Goal: Task Accomplishment & Management: Use online tool/utility

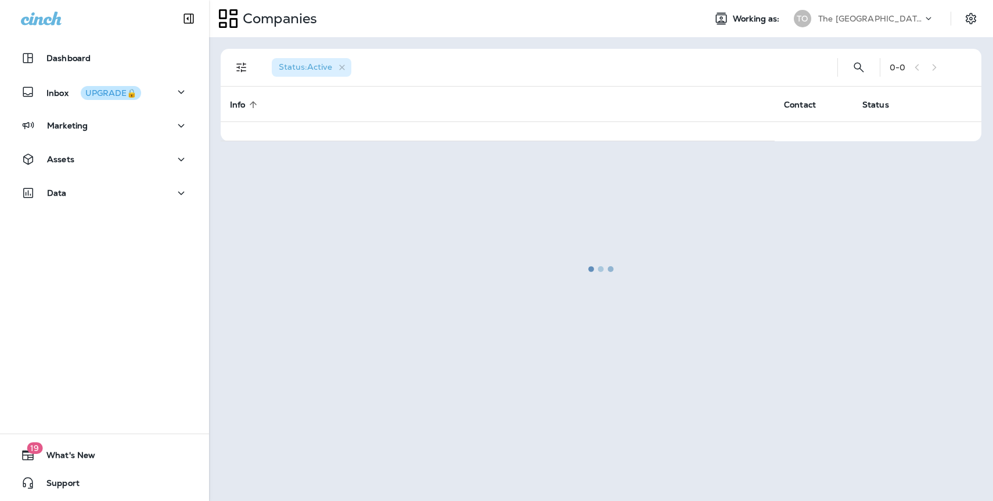
click at [905, 12] on div "The Oaks Golf Course" at bounding box center [870, 18] width 105 height 17
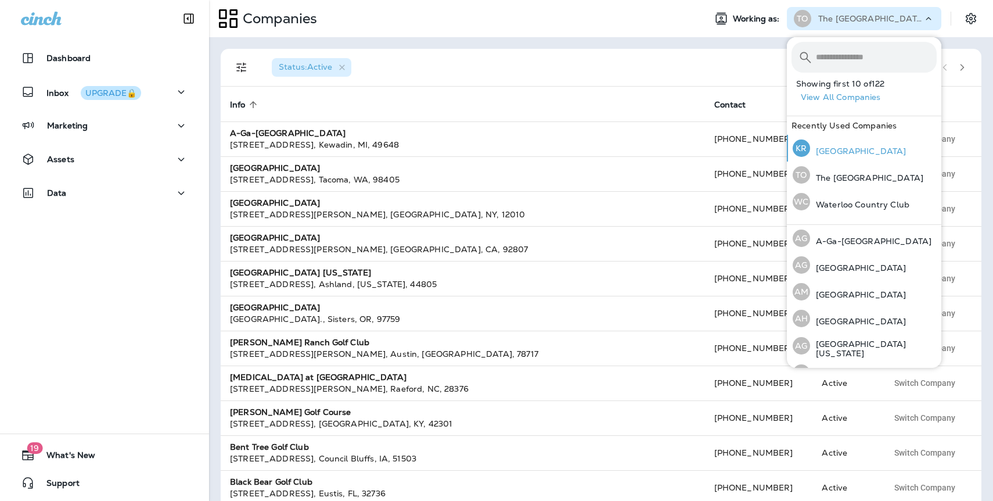
click at [826, 146] on p "[GEOGRAPHIC_DATA]" at bounding box center [858, 150] width 96 height 9
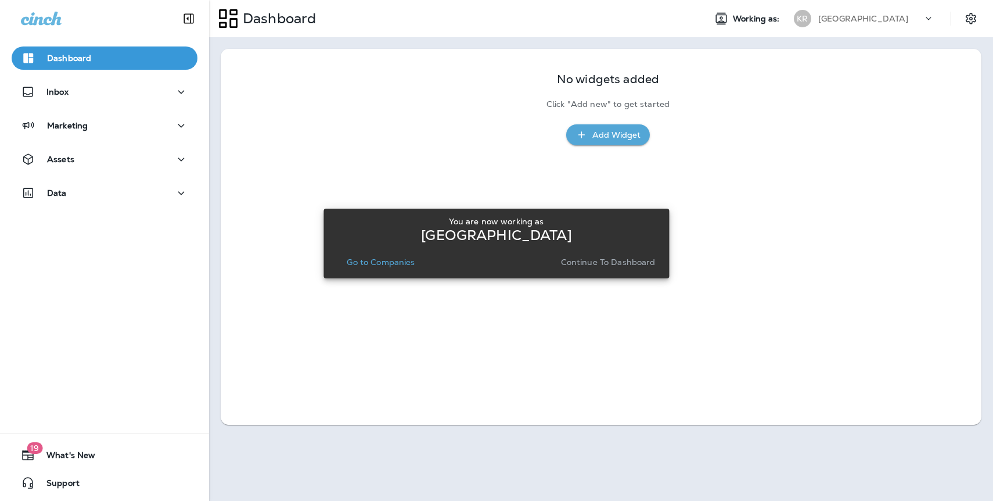
click at [583, 268] on button "Continue to Dashboard" at bounding box center [608, 262] width 104 height 16
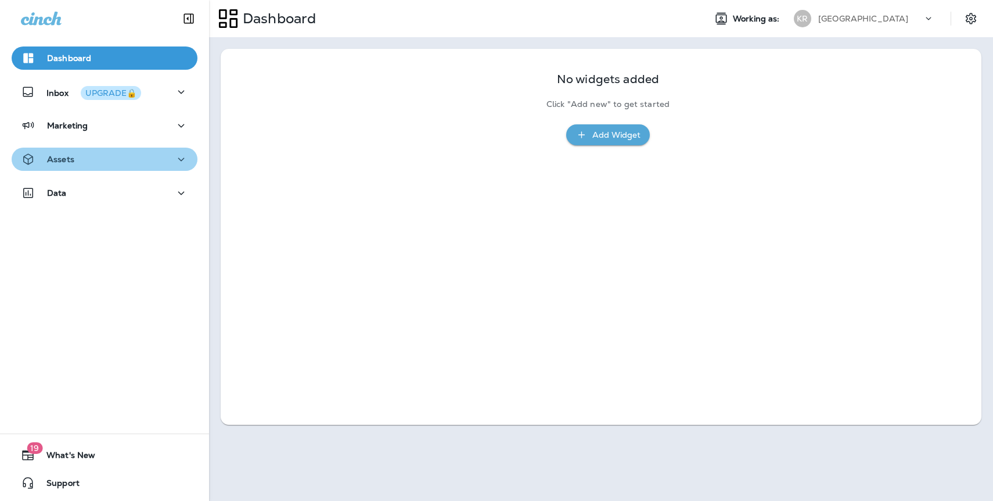
click at [105, 160] on div "Assets" at bounding box center [104, 159] width 167 height 15
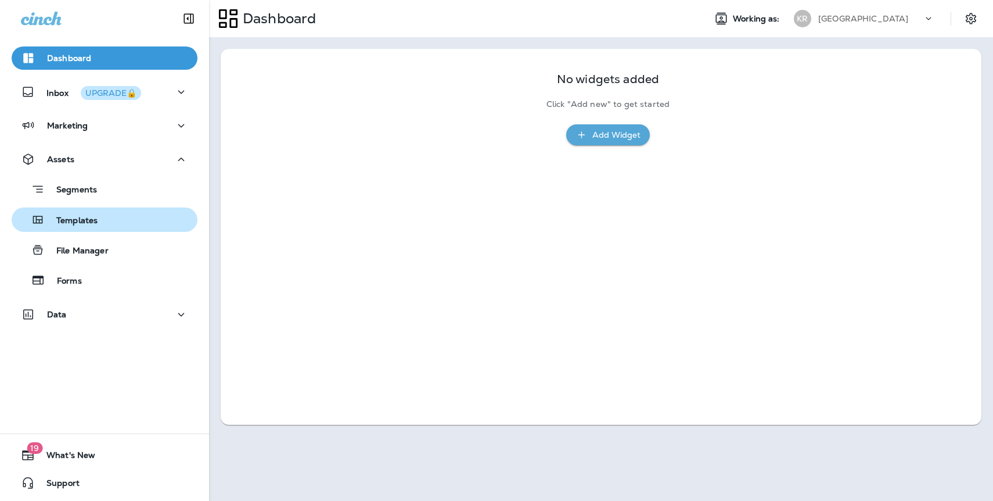
click at [91, 220] on p "Templates" at bounding box center [71, 220] width 53 height 11
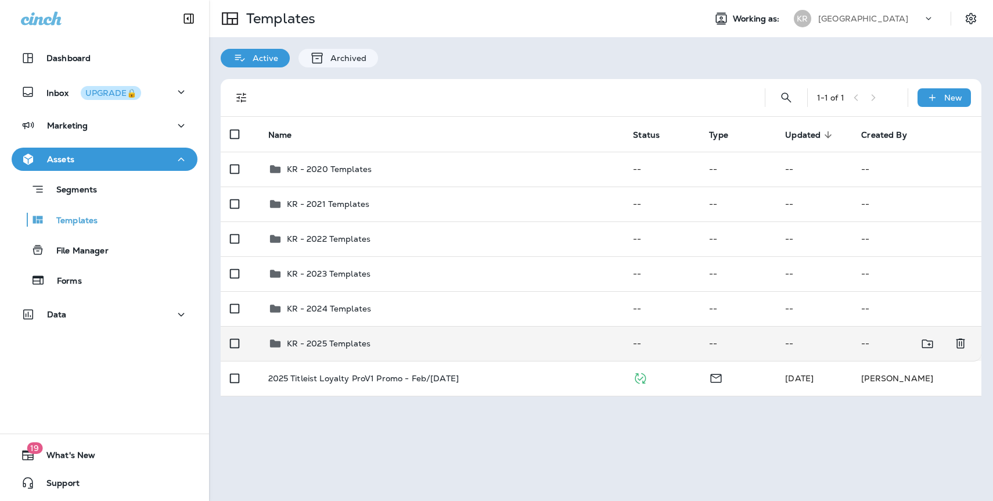
click at [334, 339] on p "KR - 2025 Templates" at bounding box center [329, 343] width 84 height 9
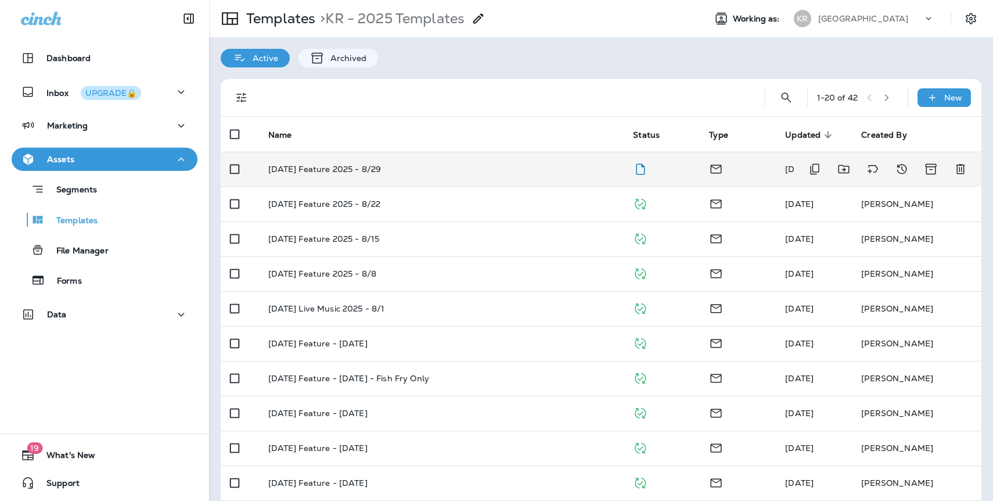
click at [332, 164] on p "[DATE] Feature 2025 - 8/29" at bounding box center [324, 168] width 113 height 9
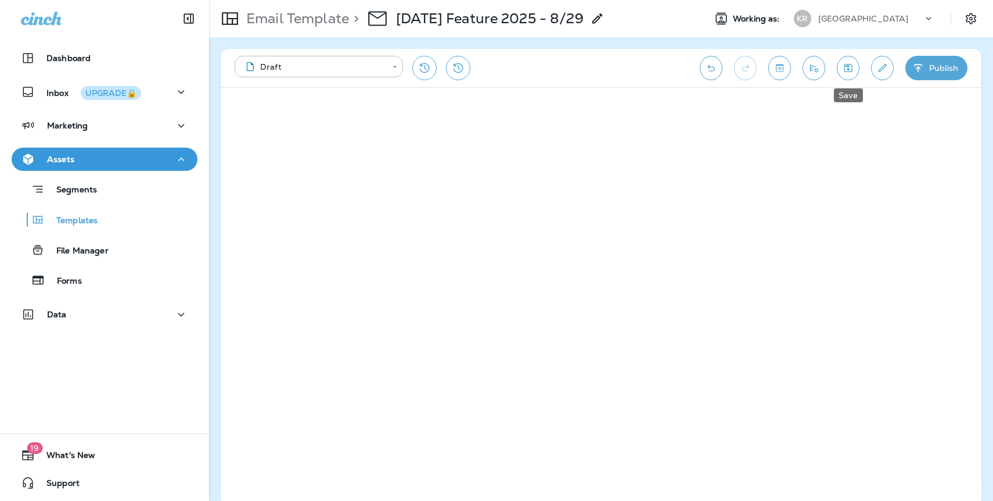
click at [846, 66] on icon "Save" at bounding box center [848, 68] width 8 height 8
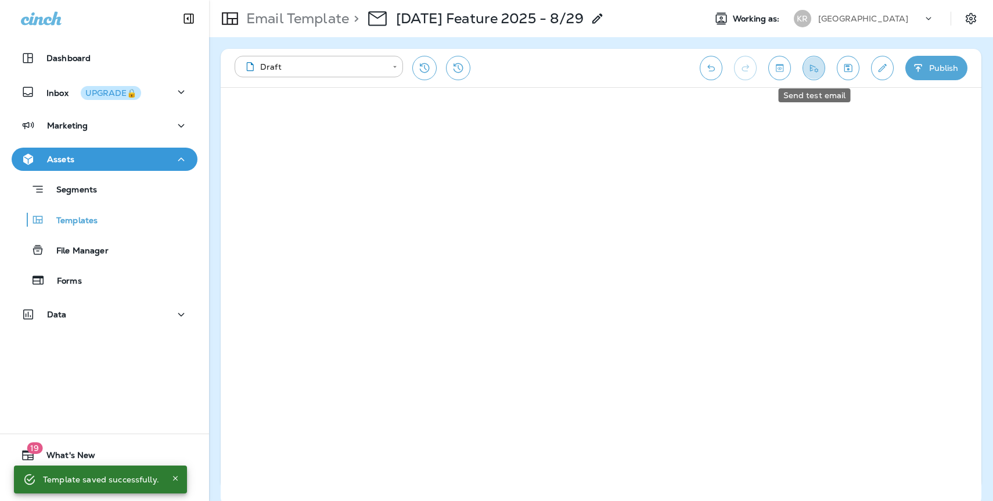
click at [811, 71] on icon "Send test email" at bounding box center [814, 68] width 12 height 12
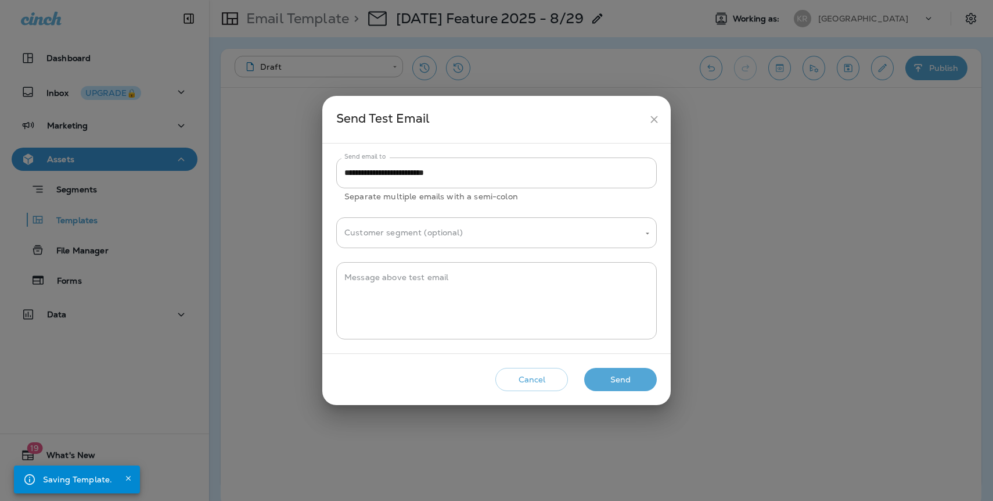
click at [622, 386] on button "Send" at bounding box center [620, 380] width 73 height 24
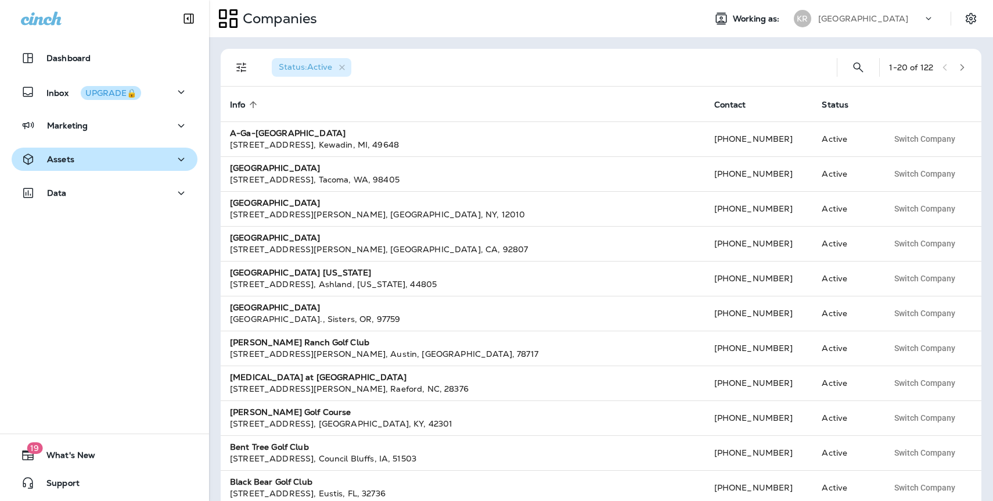
click at [120, 165] on div "Assets" at bounding box center [104, 159] width 167 height 15
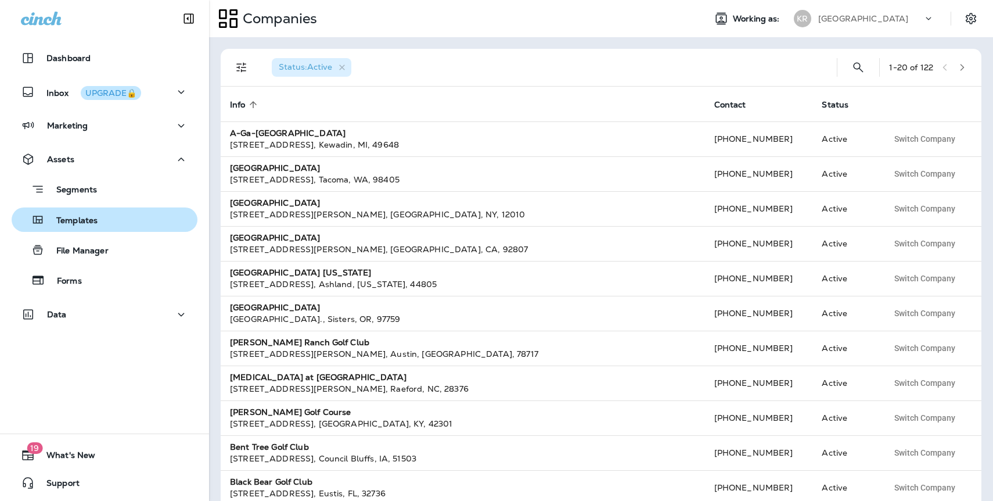
click at [100, 224] on div "Templates" at bounding box center [104, 219] width 177 height 17
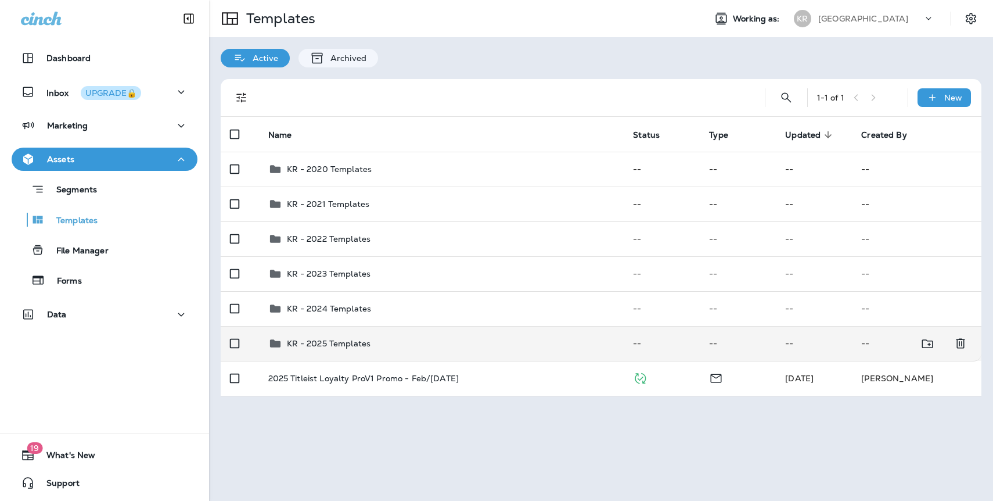
click at [322, 334] on td "KR - 2025 Templates" at bounding box center [441, 343] width 365 height 35
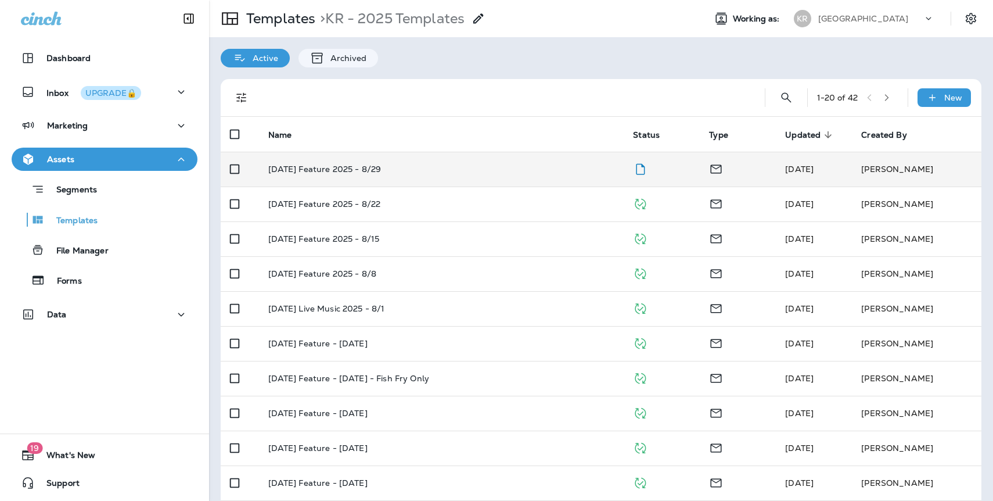
click at [365, 171] on p "[DATE] Feature 2025 - 8/29" at bounding box center [324, 168] width 113 height 9
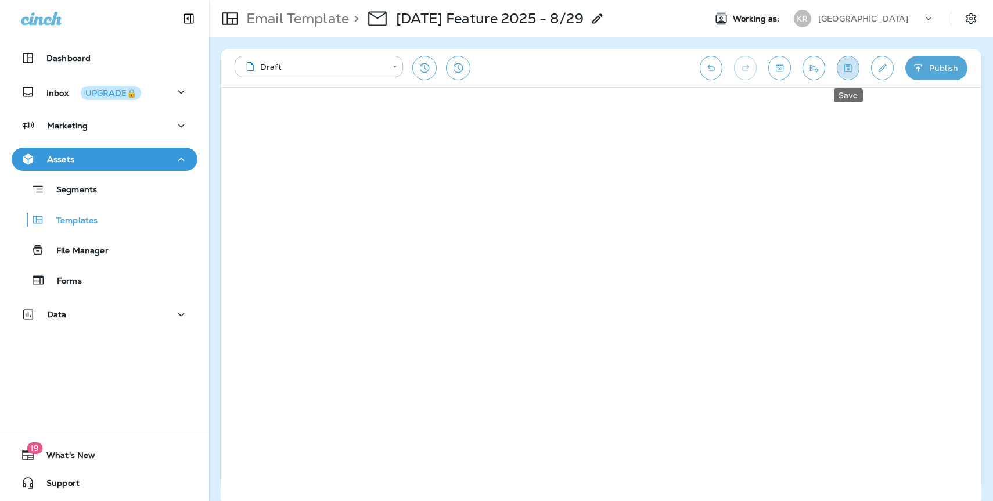
click at [846, 71] on icon "Save" at bounding box center [848, 68] width 12 height 12
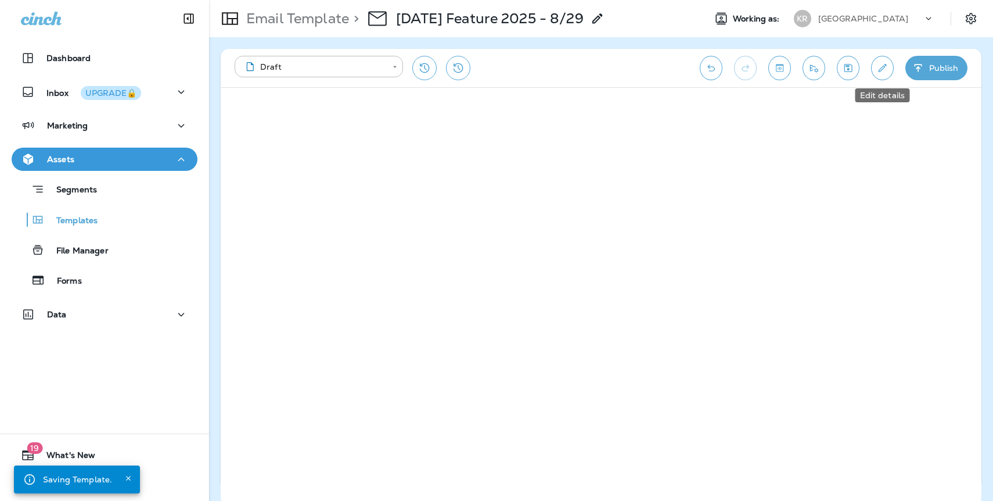
click at [879, 69] on icon "Edit details" at bounding box center [882, 68] width 12 height 12
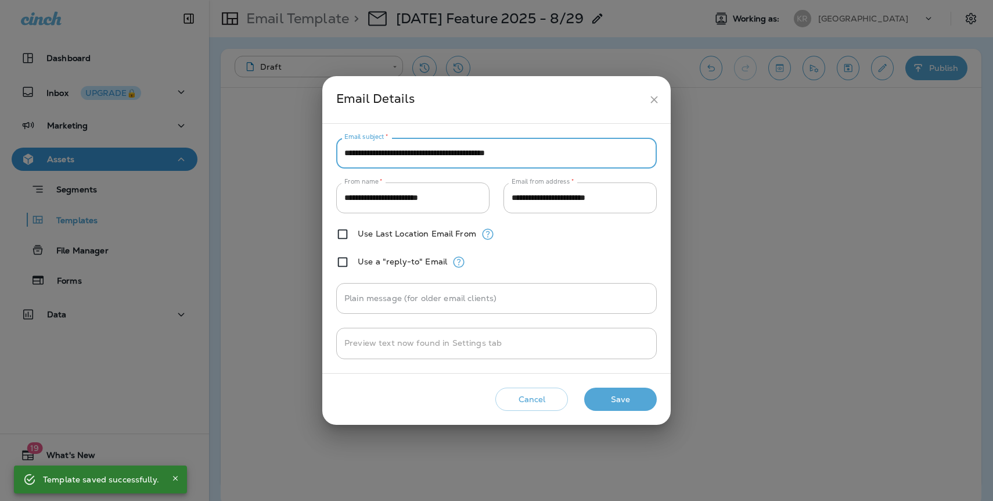
click at [536, 157] on input "**********" at bounding box center [496, 153] width 321 height 31
drag, startPoint x: 418, startPoint y: 153, endPoint x: 479, endPoint y: 153, distance: 60.4
click at [479, 153] on input "**********" at bounding box center [496, 153] width 321 height 31
click at [542, 156] on input "**********" at bounding box center [496, 153] width 321 height 31
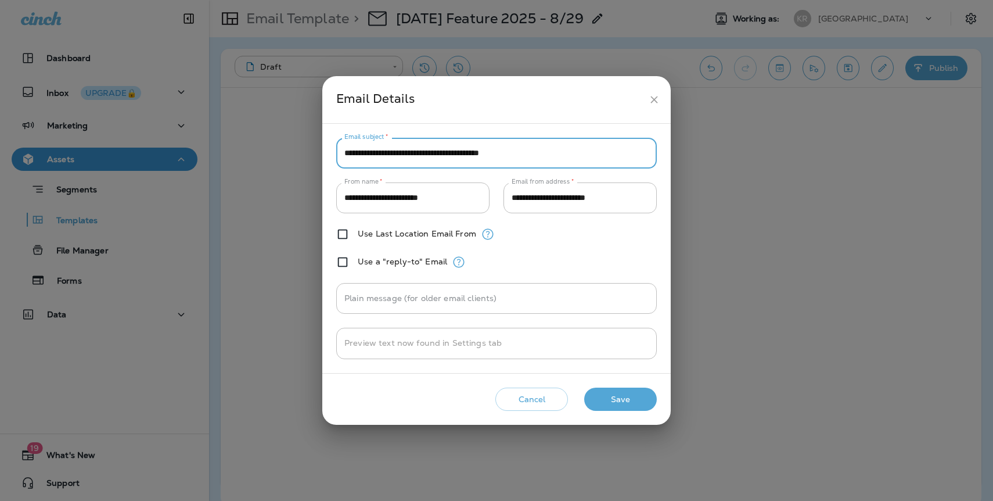
type input "**********"
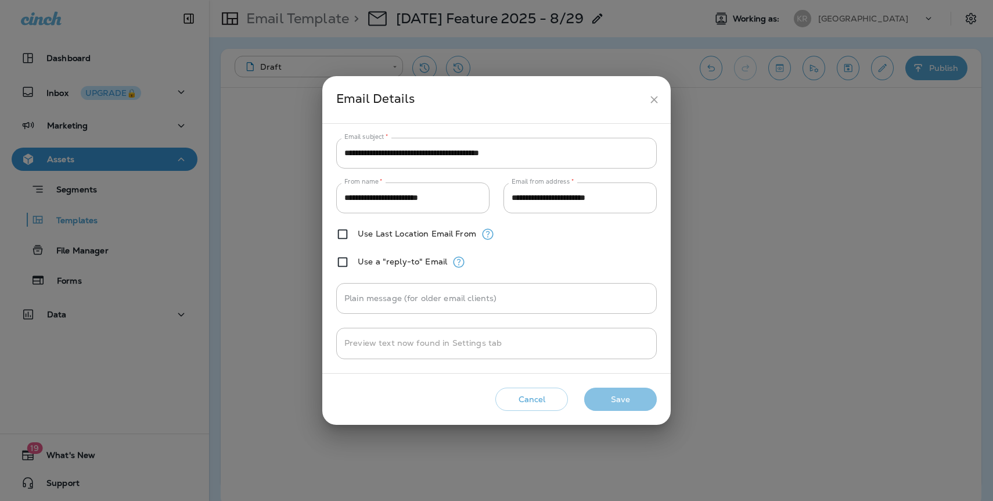
click at [632, 398] on button "Save" at bounding box center [620, 399] width 73 height 24
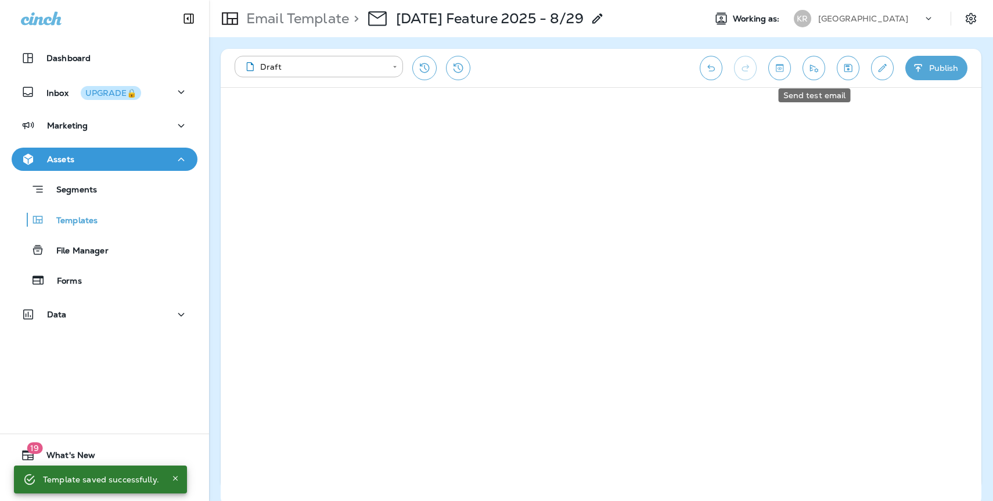
click at [823, 66] on button "Send test email" at bounding box center [814, 68] width 23 height 24
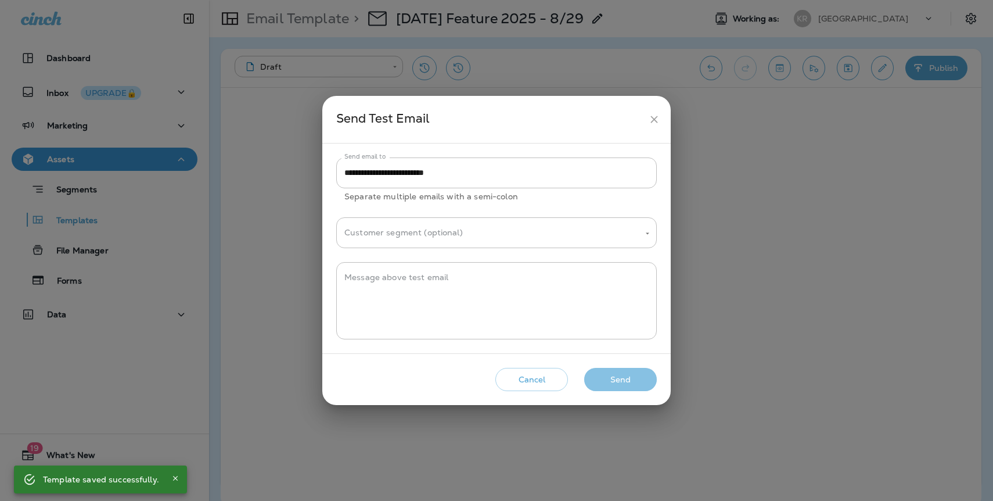
click at [625, 379] on button "Send" at bounding box center [620, 380] width 73 height 24
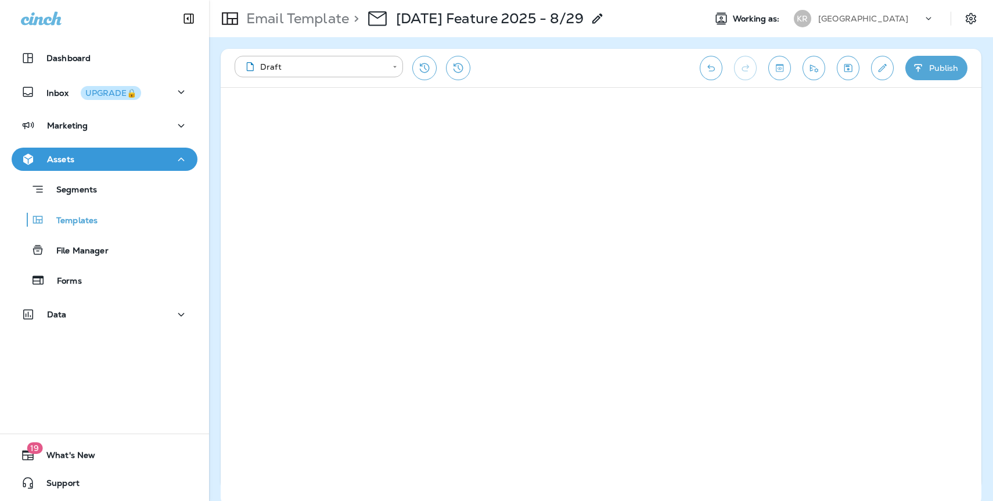
click at [817, 72] on icon "Send test email" at bounding box center [814, 68] width 12 height 12
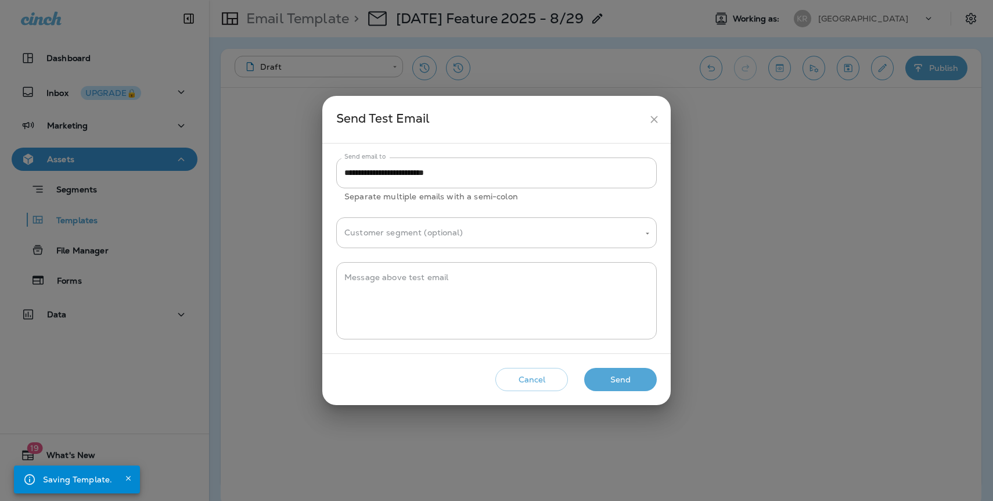
click at [619, 375] on button "Send" at bounding box center [620, 380] width 73 height 24
